Goal: Task Accomplishment & Management: Use online tool/utility

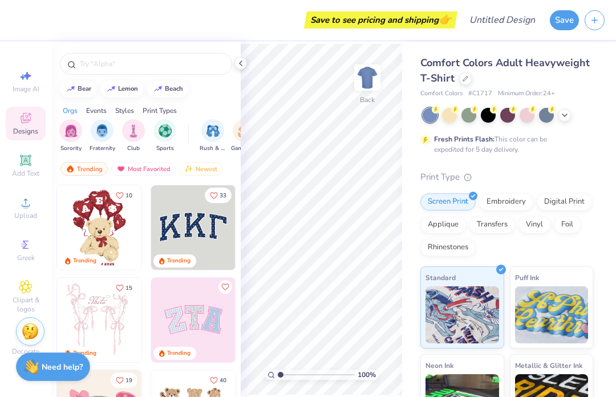
click at [527, 111] on div at bounding box center [526, 115] width 15 height 15
click at [554, 117] on div at bounding box center [507, 115] width 170 height 15
click at [565, 117] on icon at bounding box center [564, 115] width 9 height 9
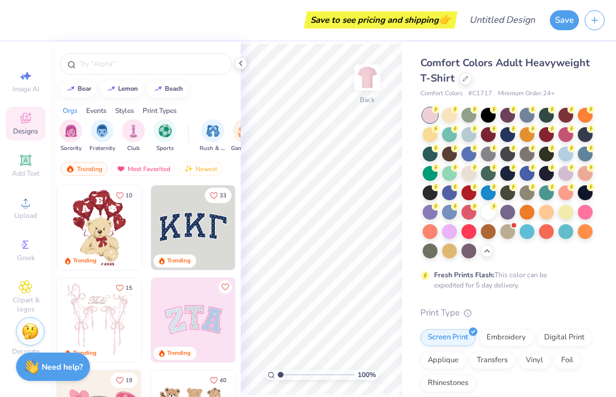
click at [582, 170] on div at bounding box center [584, 173] width 15 height 15
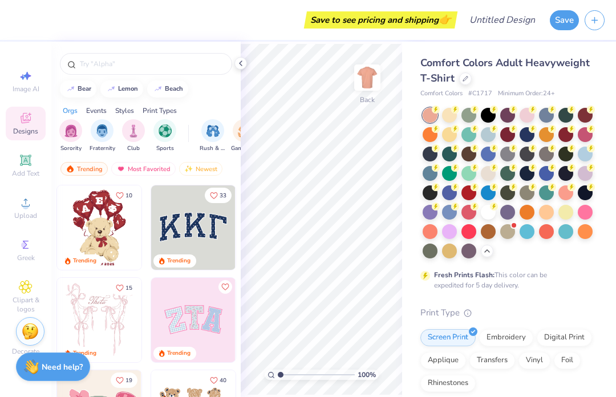
click at [582, 209] on div at bounding box center [584, 212] width 15 height 15
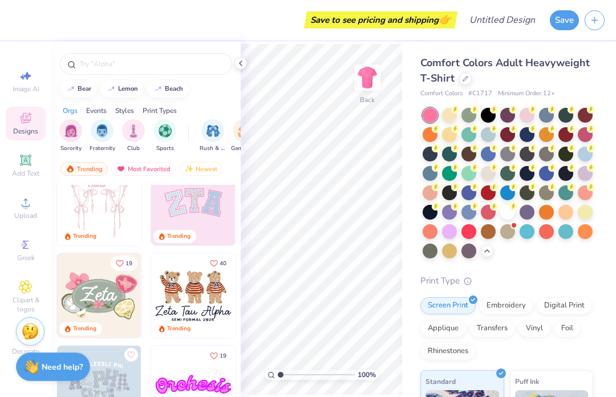
scroll to position [167, 0]
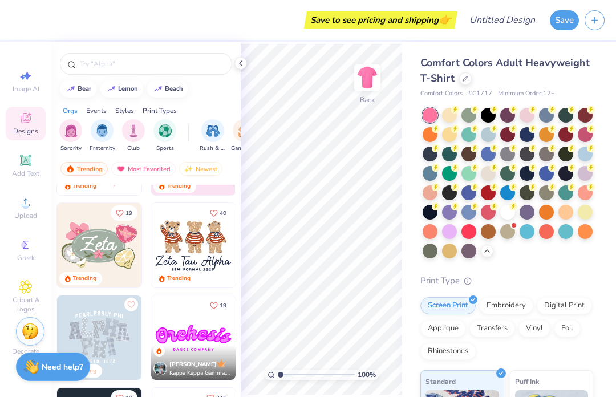
click at [88, 258] on img at bounding box center [99, 245] width 84 height 84
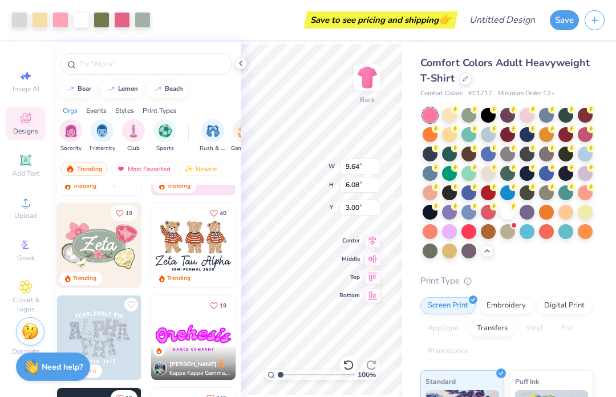
click at [450, 110] on div at bounding box center [449, 115] width 15 height 15
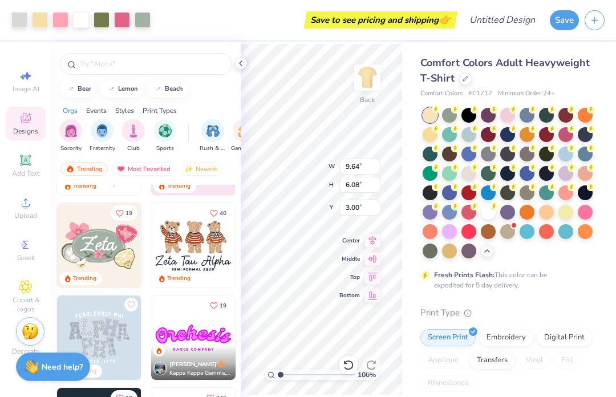
click at [426, 132] on div at bounding box center [429, 134] width 15 height 15
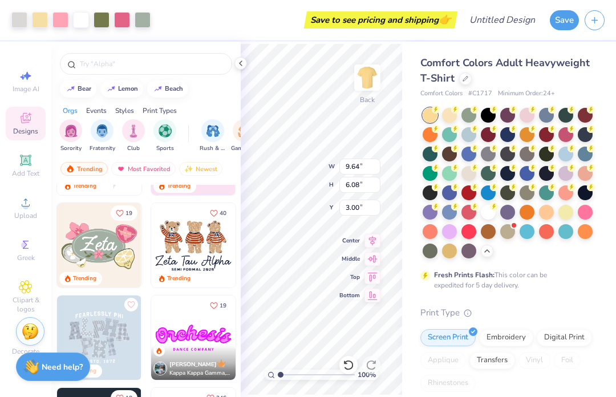
click at [568, 209] on div at bounding box center [565, 212] width 15 height 15
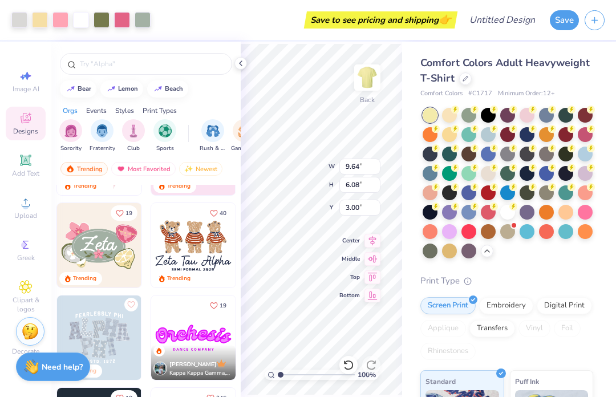
click at [482, 170] on div at bounding box center [487, 173] width 15 height 15
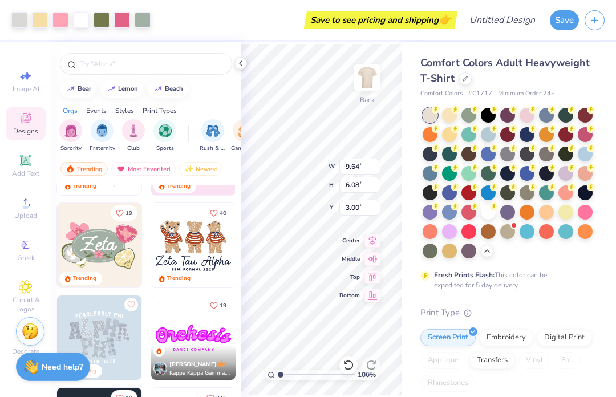
type input "9.94"
type input "6.26"
type input "2.81"
click at [286, 378] on input "range" at bounding box center [316, 374] width 77 height 10
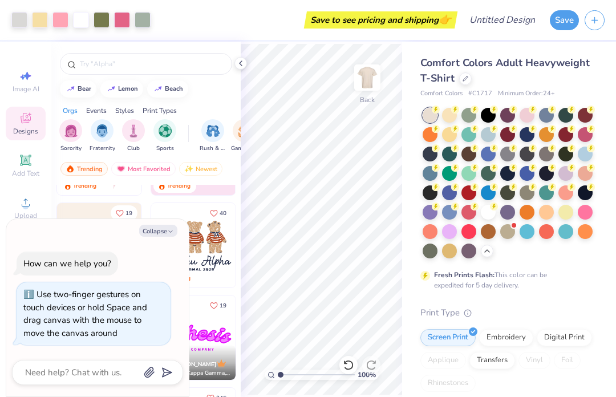
type input "1"
click at [244, 65] on icon at bounding box center [240, 63] width 9 height 9
type textarea "x"
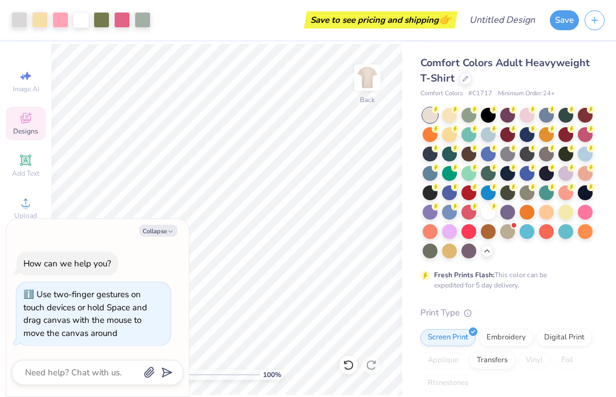
type input "1"
type textarea "x"
type input "3.31"
type textarea "x"
type input "3.38"
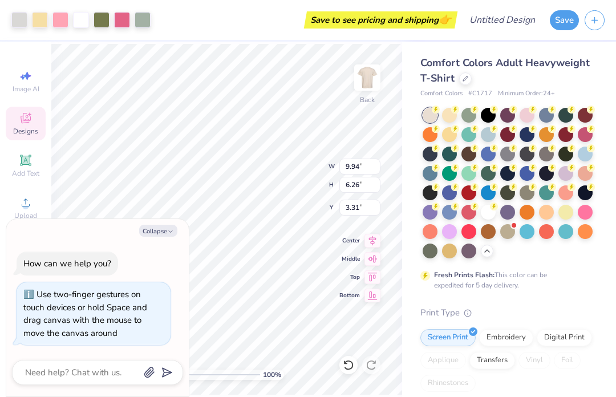
type input "2.13"
type input "7.44"
type textarea "x"
type input "4.57"
type textarea "x"
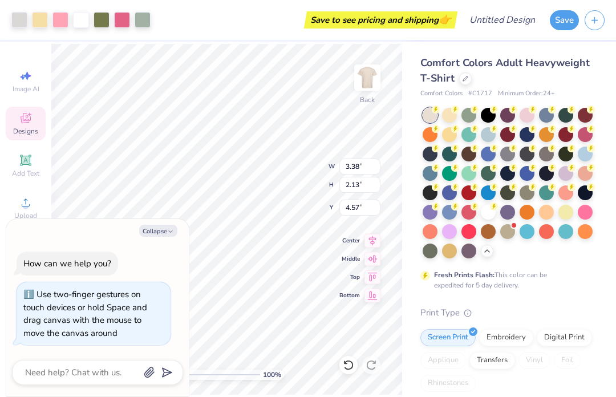
type input "4.67"
type textarea "x"
type input "4.86"
click at [27, 71] on icon at bounding box center [26, 76] width 14 height 14
type textarea "x"
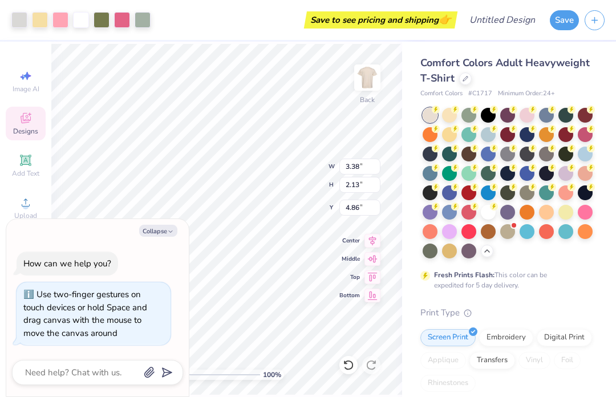
select select "4"
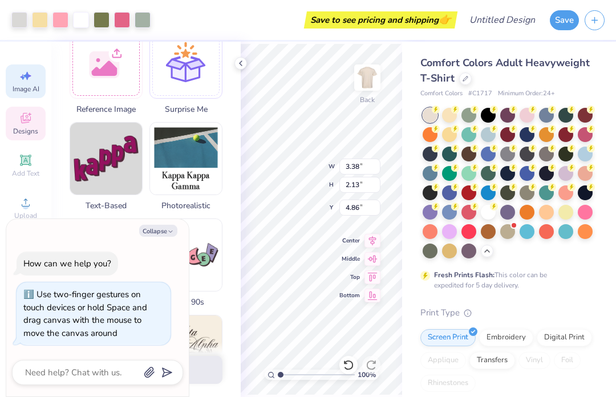
scroll to position [188, 0]
click at [28, 117] on icon at bounding box center [26, 118] width 14 height 14
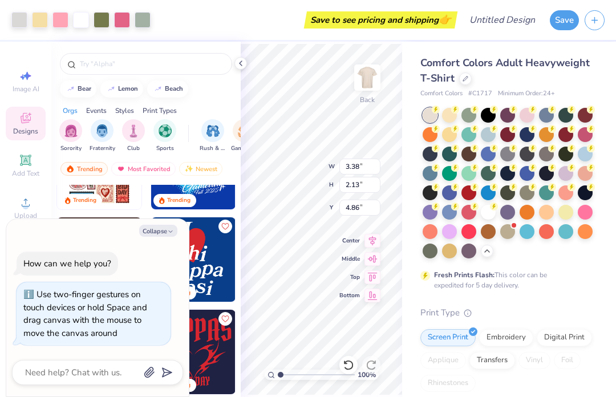
scroll to position [535, 0]
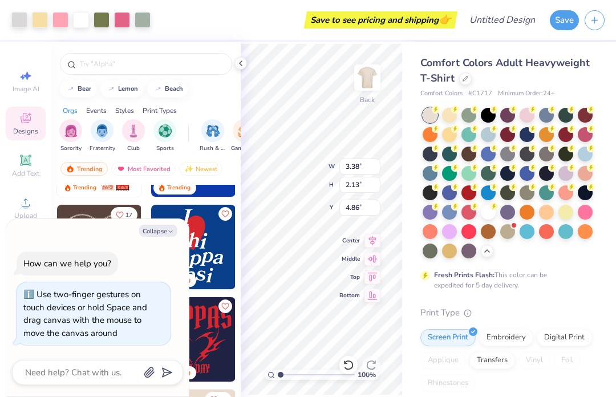
click at [161, 233] on button "Collapse" at bounding box center [158, 231] width 38 height 12
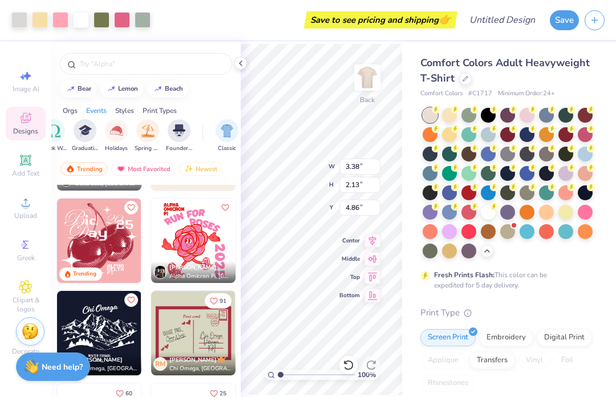
scroll to position [0, 449]
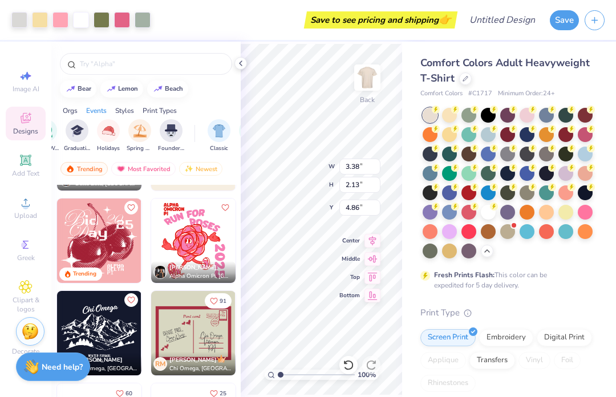
click at [140, 132] on img "filter for Spring Break" at bounding box center [139, 130] width 13 height 13
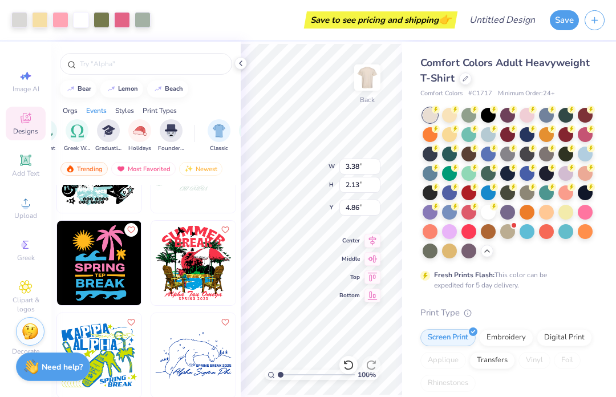
scroll to position [797, 0]
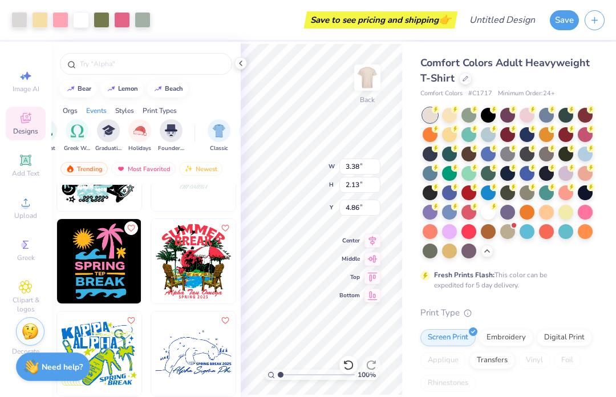
click at [85, 273] on img at bounding box center [99, 261] width 84 height 84
type textarea "x"
type input "9.84"
type input "13.80"
type input "3.00"
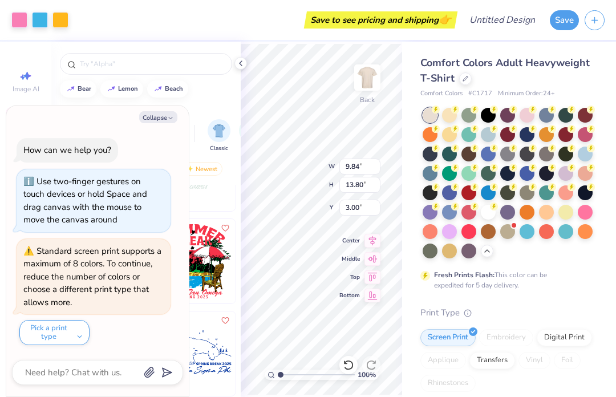
click at [370, 79] on img at bounding box center [367, 77] width 23 height 23
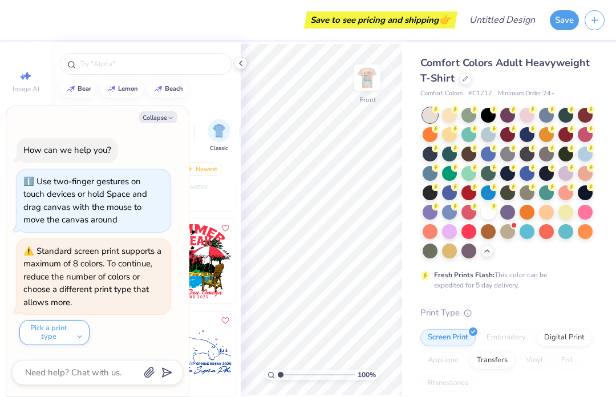
click at [156, 123] on button "Collapse" at bounding box center [158, 117] width 38 height 12
type textarea "x"
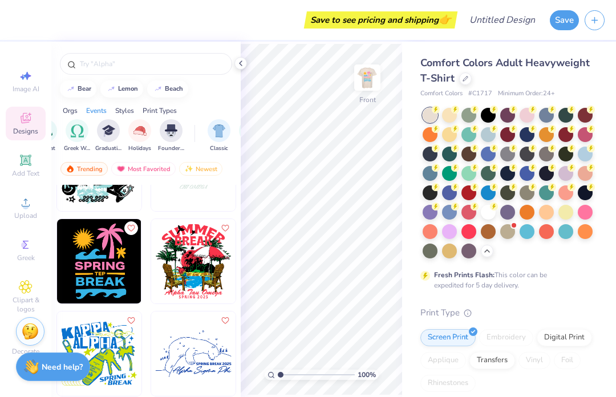
click at [84, 284] on img at bounding box center [99, 261] width 84 height 84
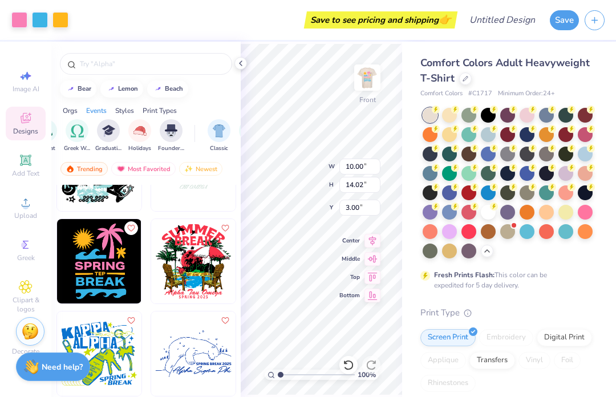
type input "8.43"
type input "12.43"
type input "17.44"
click at [246, 63] on div at bounding box center [240, 63] width 13 height 13
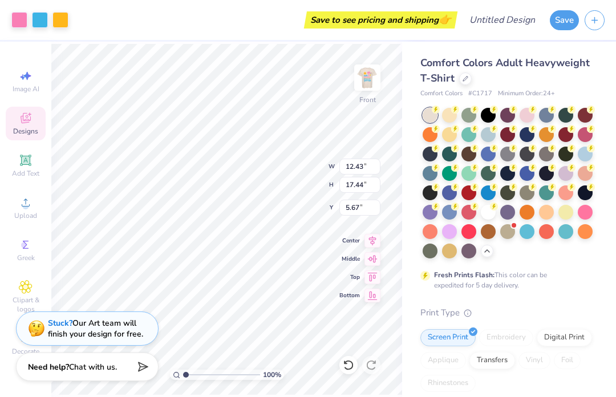
type input "5.32"
click at [367, 87] on img at bounding box center [367, 77] width 23 height 23
type input "8.24"
type input "3.38"
type input "2.13"
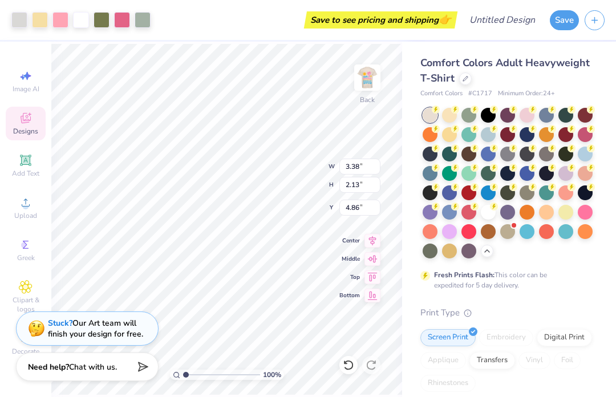
type input "4.57"
type input "8.57"
type input "5.40"
click at [367, 259] on icon at bounding box center [372, 259] width 16 height 14
type input "9.80"
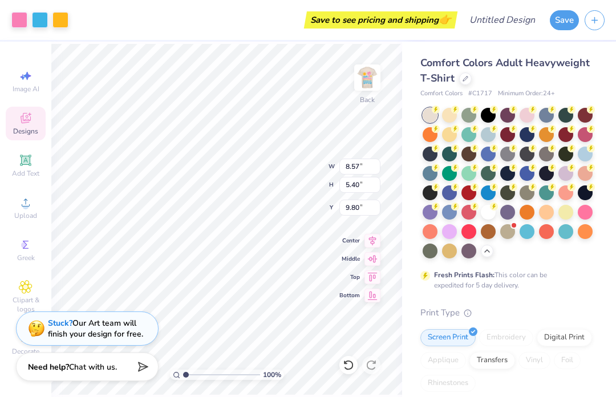
type input "9.84"
type input "13.80"
type input "8.24"
click at [345, 362] on icon at bounding box center [345, 362] width 2 height 2
click at [349, 363] on icon at bounding box center [348, 364] width 11 height 11
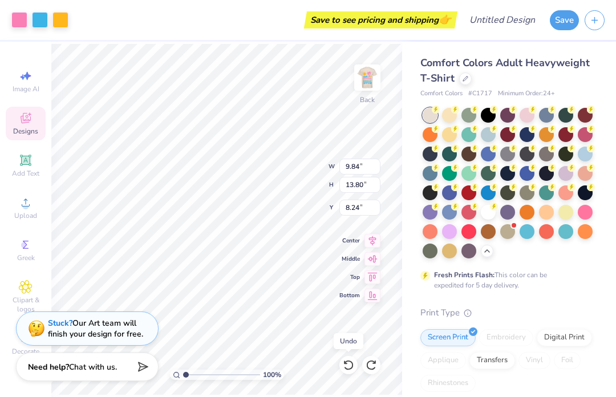
click at [341, 362] on div at bounding box center [348, 365] width 18 height 18
click at [345, 367] on icon at bounding box center [348, 364] width 11 height 11
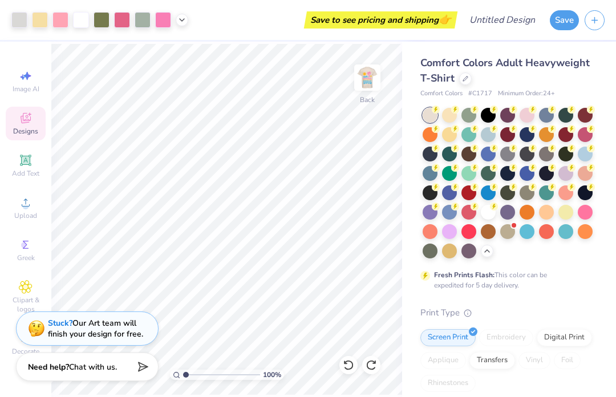
click at [360, 83] on img at bounding box center [367, 77] width 23 height 23
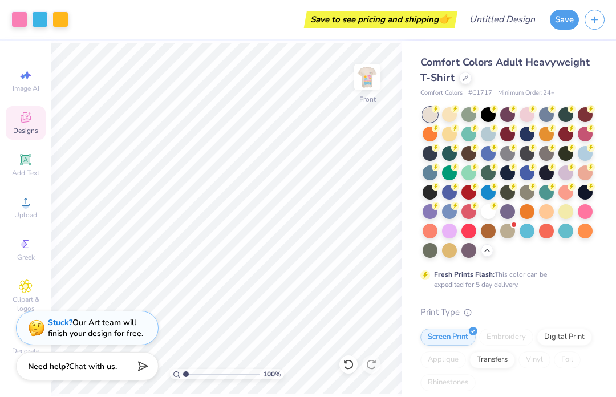
click at [348, 362] on icon at bounding box center [348, 364] width 11 height 11
click at [347, 364] on icon at bounding box center [348, 364] width 11 height 11
click at [344, 361] on icon at bounding box center [345, 362] width 2 height 2
click at [344, 366] on icon at bounding box center [348, 364] width 11 height 11
click at [344, 370] on div at bounding box center [348, 365] width 18 height 18
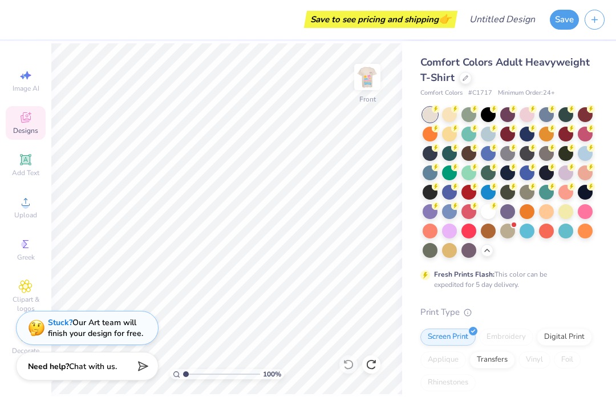
click at [365, 84] on img at bounding box center [367, 77] width 23 height 23
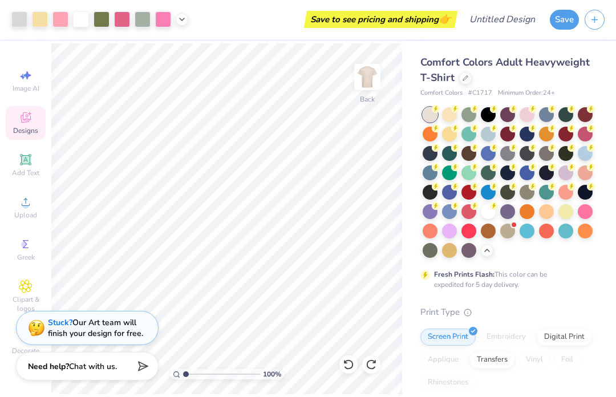
click at [349, 368] on icon at bounding box center [348, 364] width 11 height 11
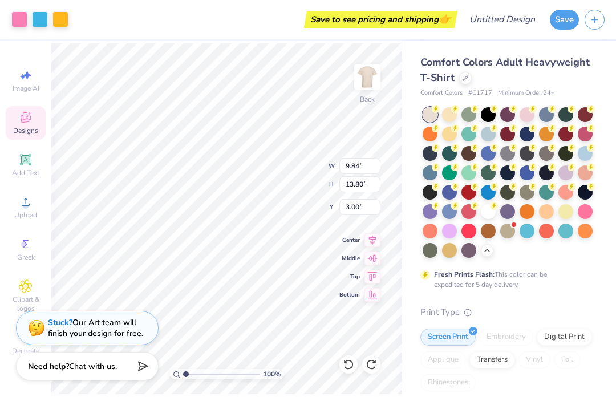
click at [349, 368] on icon at bounding box center [348, 364] width 11 height 11
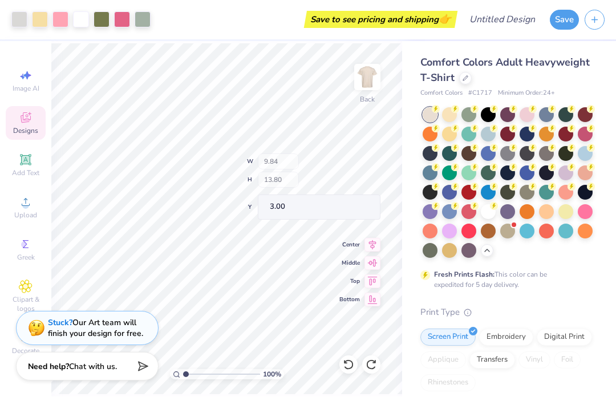
click at [345, 365] on icon at bounding box center [348, 364] width 11 height 11
click at [344, 372] on div at bounding box center [348, 365] width 18 height 18
click at [343, 371] on div at bounding box center [348, 365] width 18 height 18
click at [344, 368] on icon at bounding box center [348, 364] width 11 height 11
click at [348, 362] on icon at bounding box center [348, 364] width 11 height 11
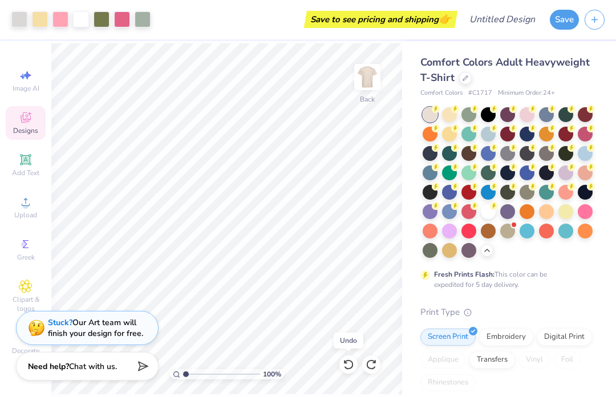
click at [343, 370] on div at bounding box center [348, 365] width 18 height 18
click at [348, 370] on div at bounding box center [348, 365] width 18 height 18
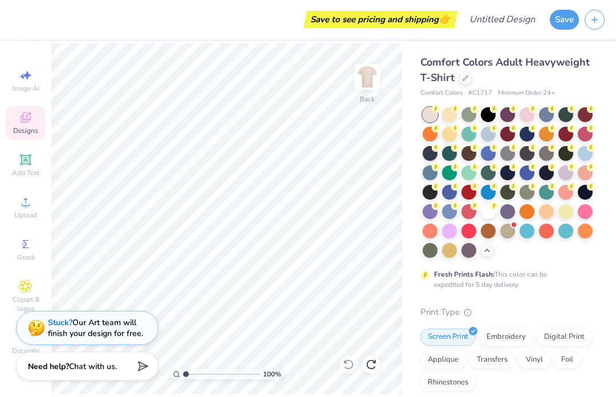
click at [27, 127] on div "Designs" at bounding box center [26, 124] width 40 height 34
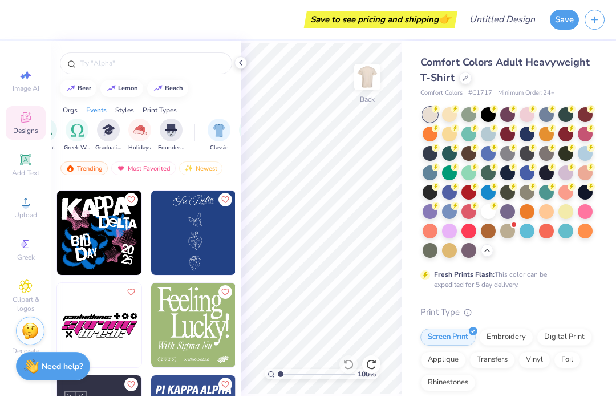
scroll to position [3508, 0]
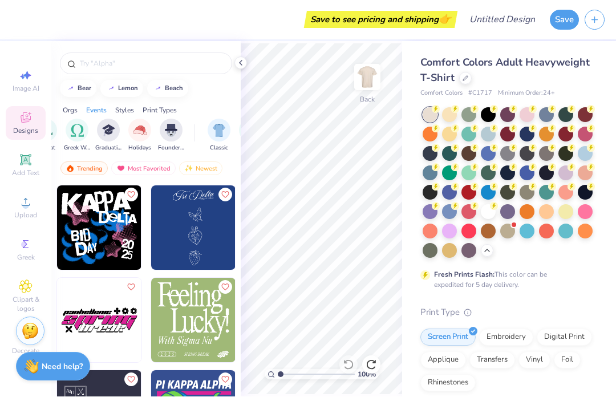
click at [223, 148] on span "Classic" at bounding box center [219, 148] width 18 height 9
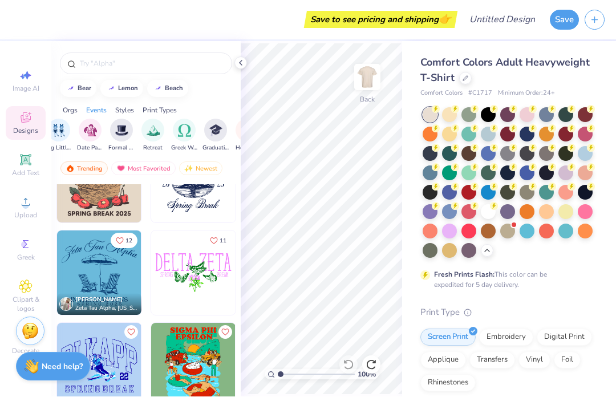
scroll to position [0, 344]
click at [92, 130] on img "filter for Date Parties & Socials" at bounding box center [87, 130] width 13 height 13
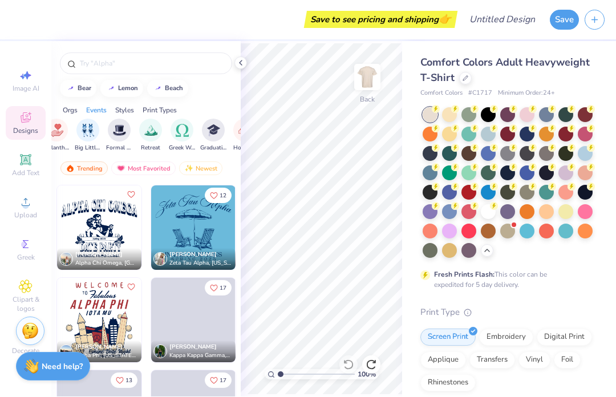
scroll to position [925, 0]
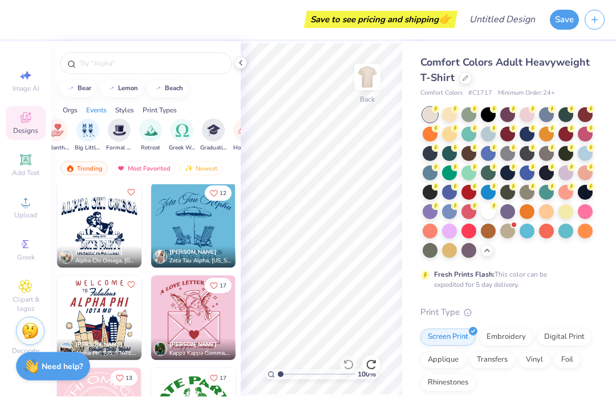
click at [87, 137] on img "filter for Big Little Reveal" at bounding box center [87, 130] width 13 height 13
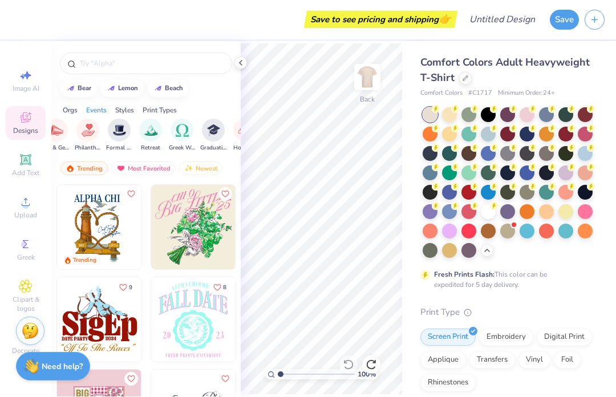
click at [28, 81] on icon at bounding box center [26, 76] width 14 height 14
select select "4"
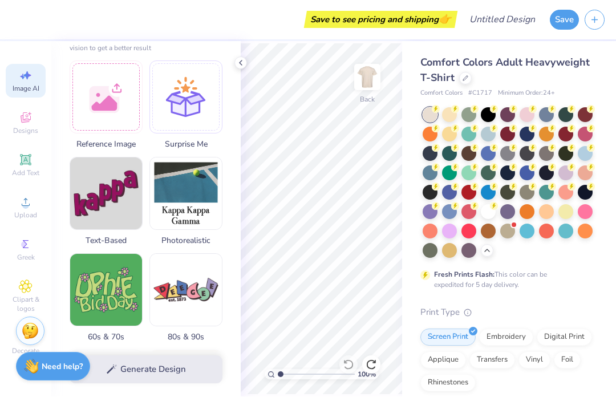
scroll to position [153, 0]
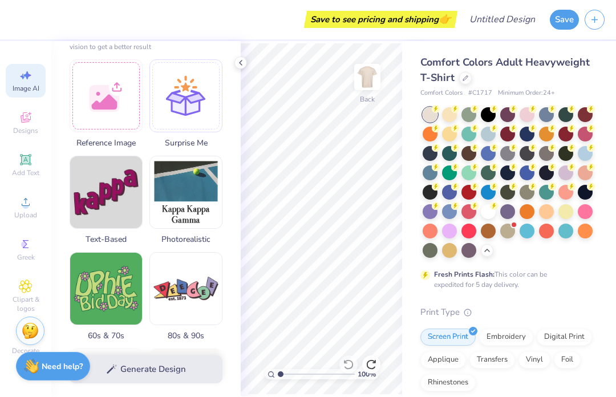
click at [184, 115] on div at bounding box center [185, 96] width 73 height 73
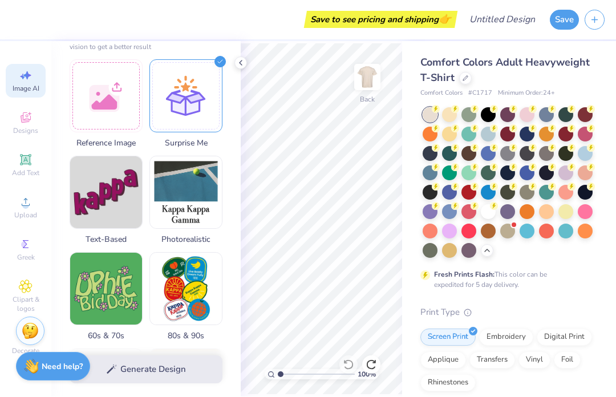
click at [190, 299] on img at bounding box center [186, 289] width 72 height 72
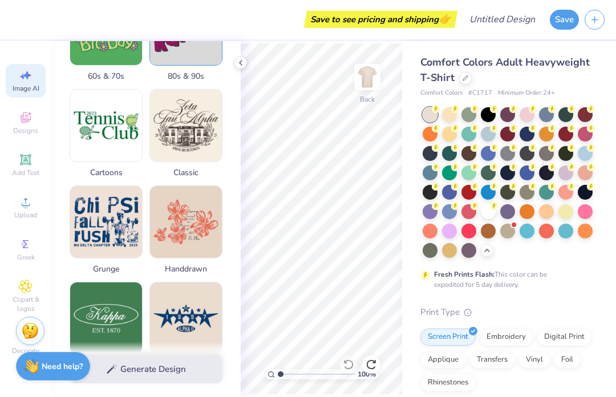
scroll to position [411, 0]
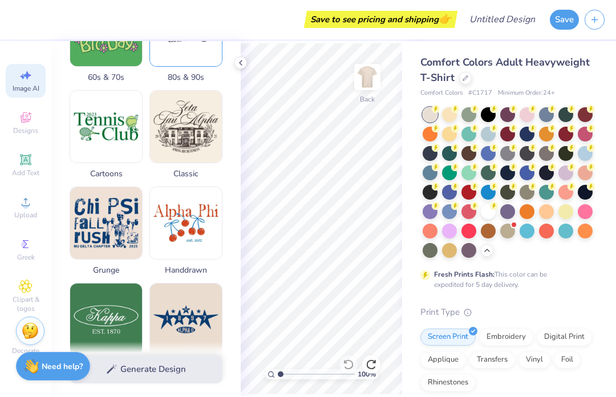
click at [178, 223] on img at bounding box center [186, 224] width 72 height 72
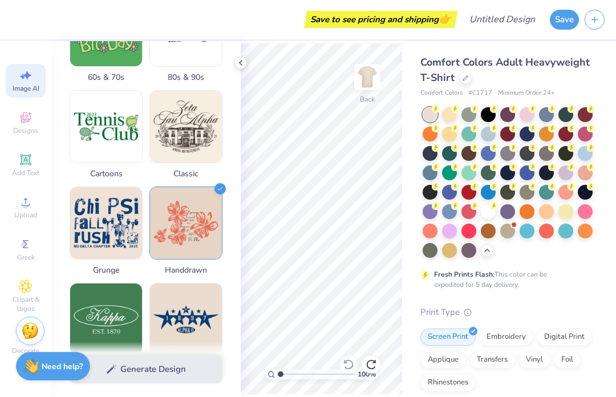
click at [184, 233] on img at bounding box center [186, 224] width 72 height 72
click at [124, 372] on div "Generate Design" at bounding box center [145, 369] width 189 height 55
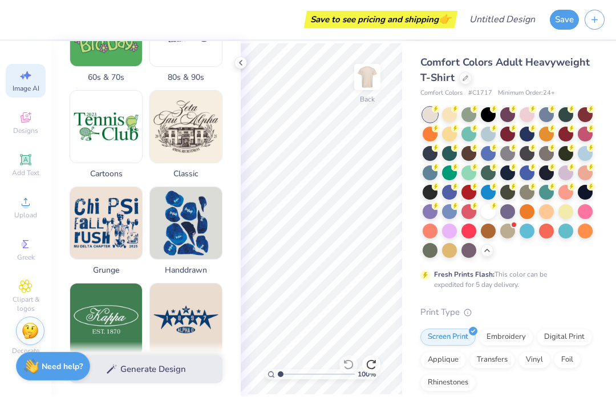
click at [182, 237] on img at bounding box center [186, 224] width 72 height 72
click at [178, 229] on img at bounding box center [186, 224] width 72 height 72
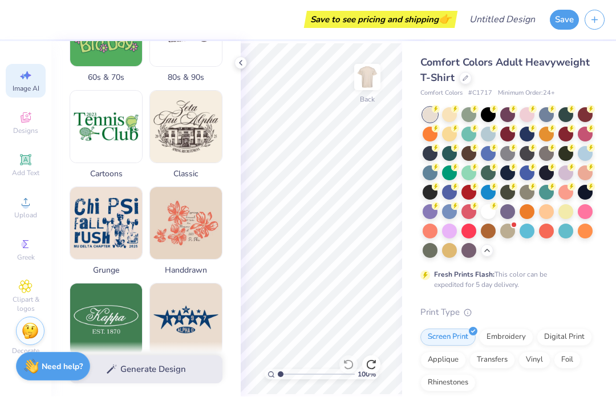
click at [19, 137] on div "Designs" at bounding box center [26, 124] width 40 height 34
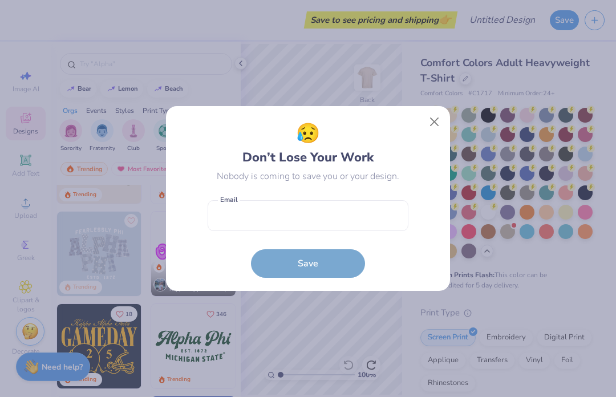
scroll to position [251, 0]
click at [431, 132] on button "Close" at bounding box center [434, 122] width 22 height 22
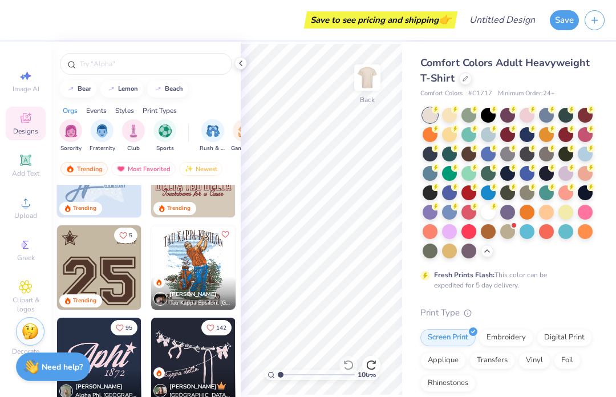
scroll to position [1715, 0]
click at [91, 260] on img at bounding box center [99, 267] width 84 height 84
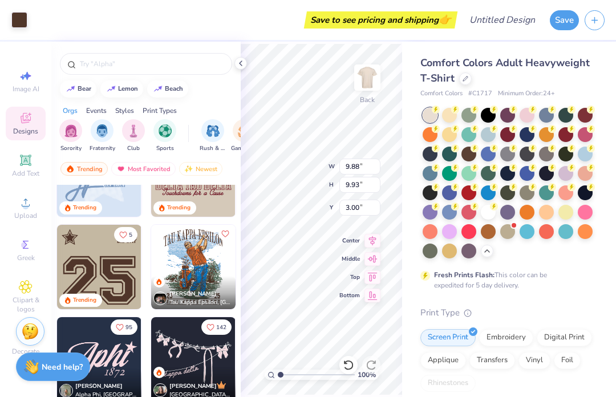
click at [354, 358] on div at bounding box center [348, 365] width 18 height 18
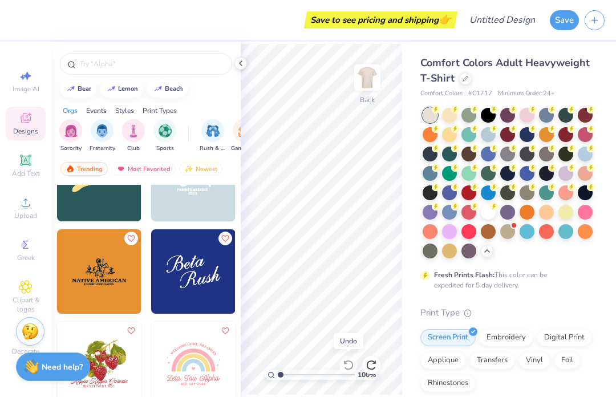
scroll to position [4111, 0]
click at [34, 173] on span "Add Text" at bounding box center [25, 173] width 27 height 9
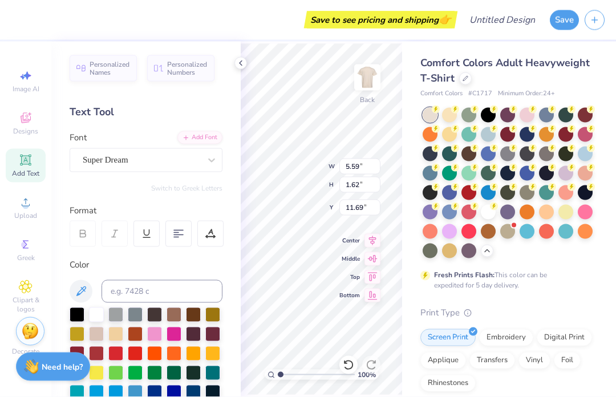
type textarea "XT"
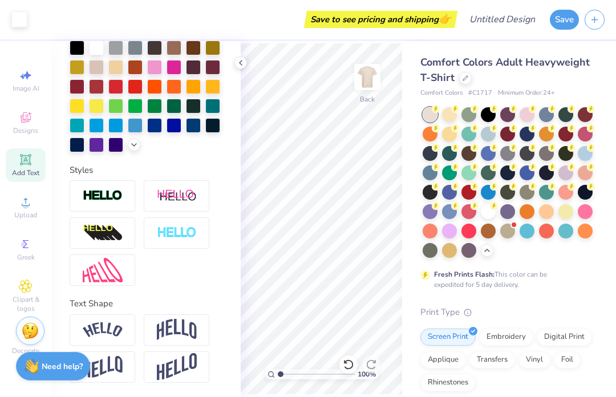
scroll to position [267, 0]
click at [350, 371] on div at bounding box center [348, 365] width 18 height 18
click at [355, 365] on div at bounding box center [348, 365] width 18 height 18
click at [29, 309] on span "Clipart & logos" at bounding box center [26, 304] width 40 height 18
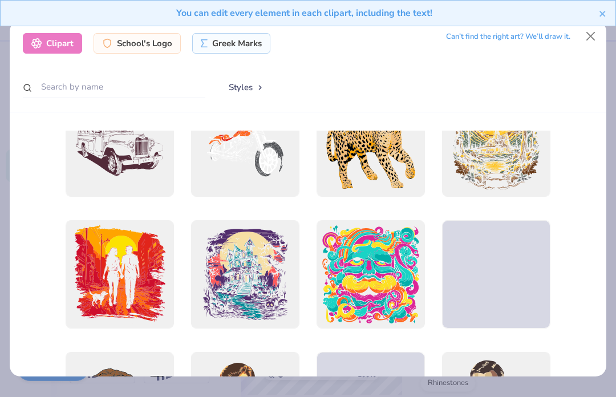
scroll to position [965, 0]
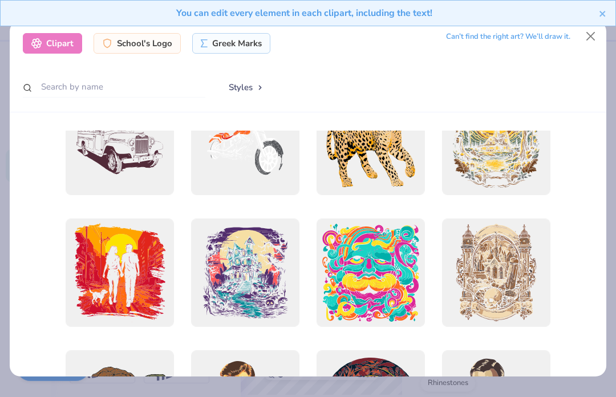
click at [483, 263] on div at bounding box center [496, 272] width 108 height 108
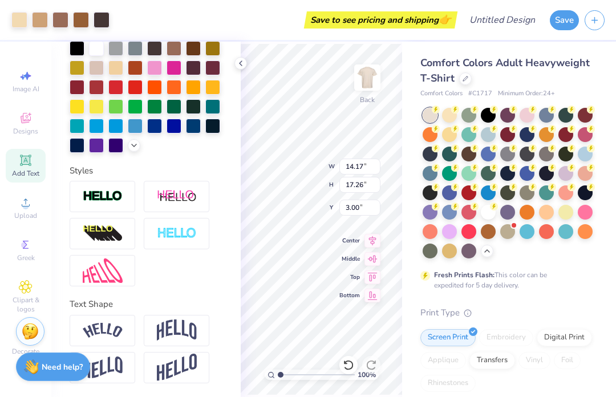
click at [241, 67] on icon at bounding box center [240, 63] width 9 height 9
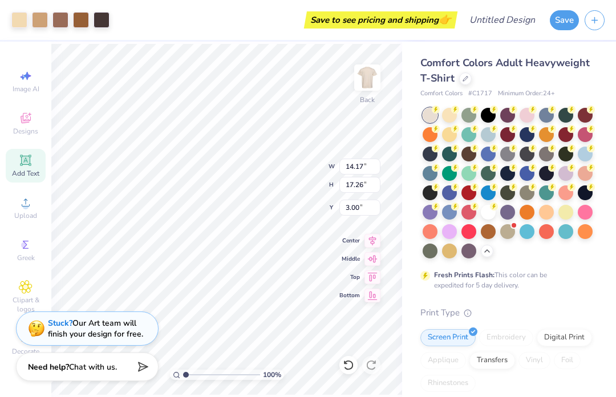
type input "12.57"
type input "15.30"
type input "4.85"
click at [368, 238] on icon at bounding box center [372, 241] width 16 height 14
click at [372, 241] on icon at bounding box center [372, 241] width 16 height 14
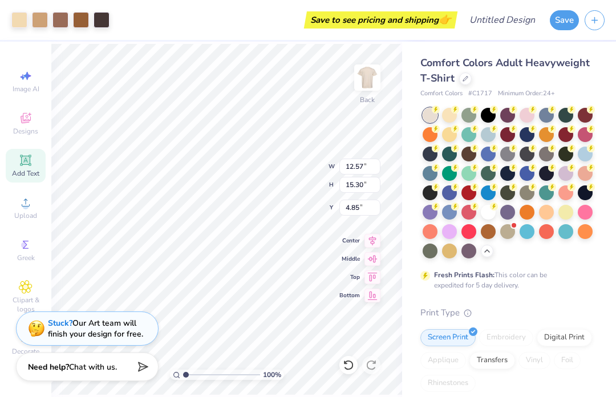
type input "12.66"
type input "15.50"
type input "4.68"
type input "12.60"
type input "15.30"
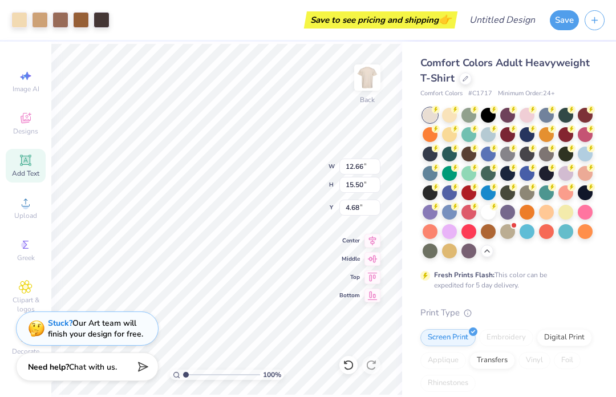
type input "4.85"
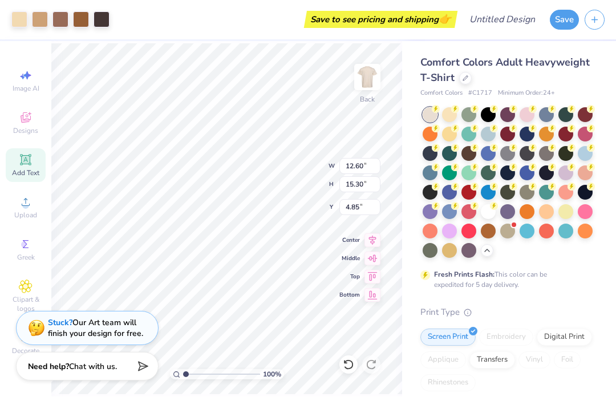
click at [17, 290] on div "Clipart & logos" at bounding box center [26, 296] width 40 height 43
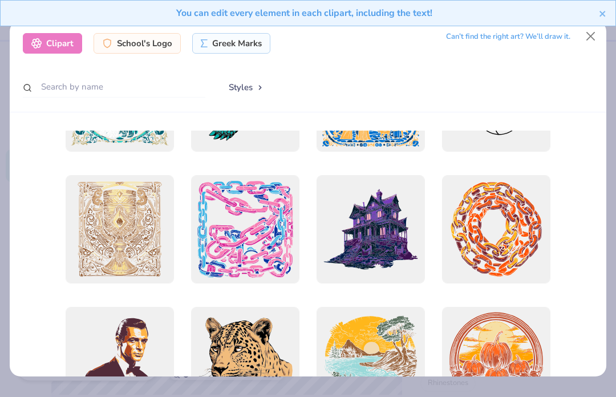
scroll to position [1507, 0]
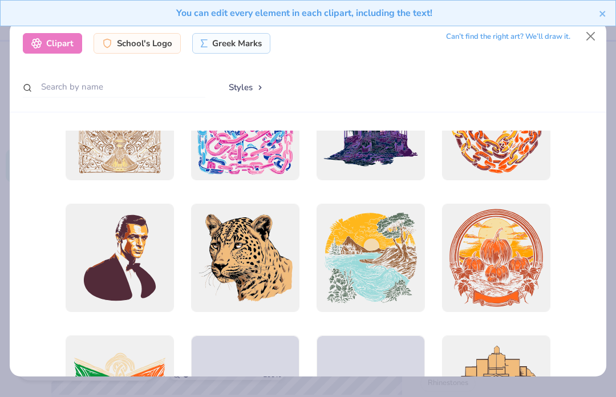
click at [349, 261] on div at bounding box center [370, 257] width 108 height 108
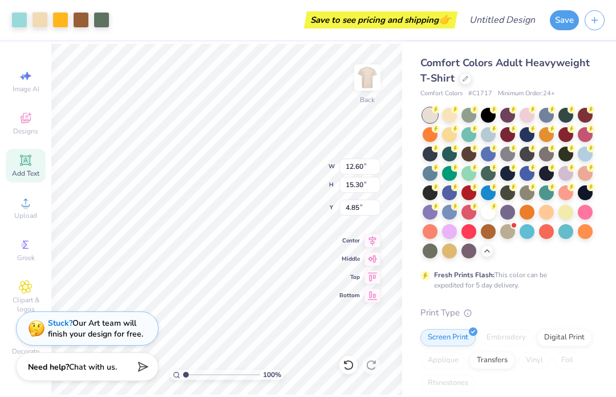
type input "14.17"
type input "13.90"
type input "3.00"
click at [343, 363] on icon at bounding box center [348, 364] width 11 height 11
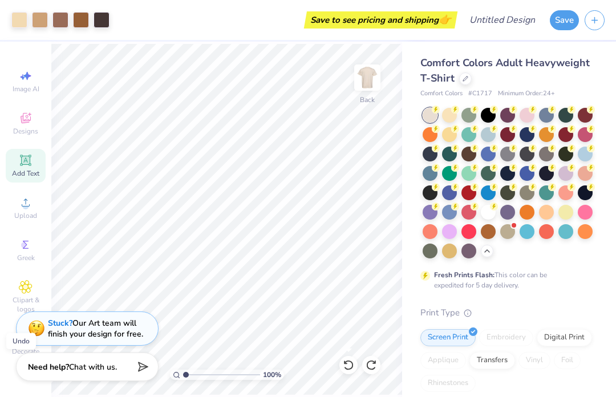
click at [348, 366] on icon at bounding box center [348, 364] width 11 height 11
click at [342, 362] on div at bounding box center [348, 365] width 18 height 18
click at [345, 360] on icon at bounding box center [348, 364] width 11 height 11
click at [345, 365] on icon at bounding box center [348, 364] width 11 height 11
click at [351, 362] on icon at bounding box center [348, 365] width 10 height 10
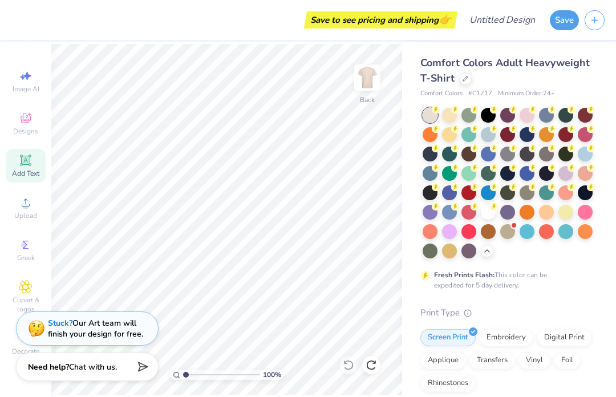
click at [28, 286] on icon at bounding box center [25, 287] width 13 height 14
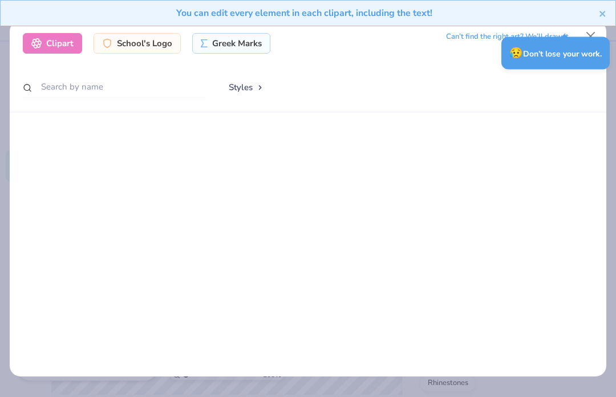
scroll to position [3078, 0]
